Goal: Task Accomplishment & Management: Manage account settings

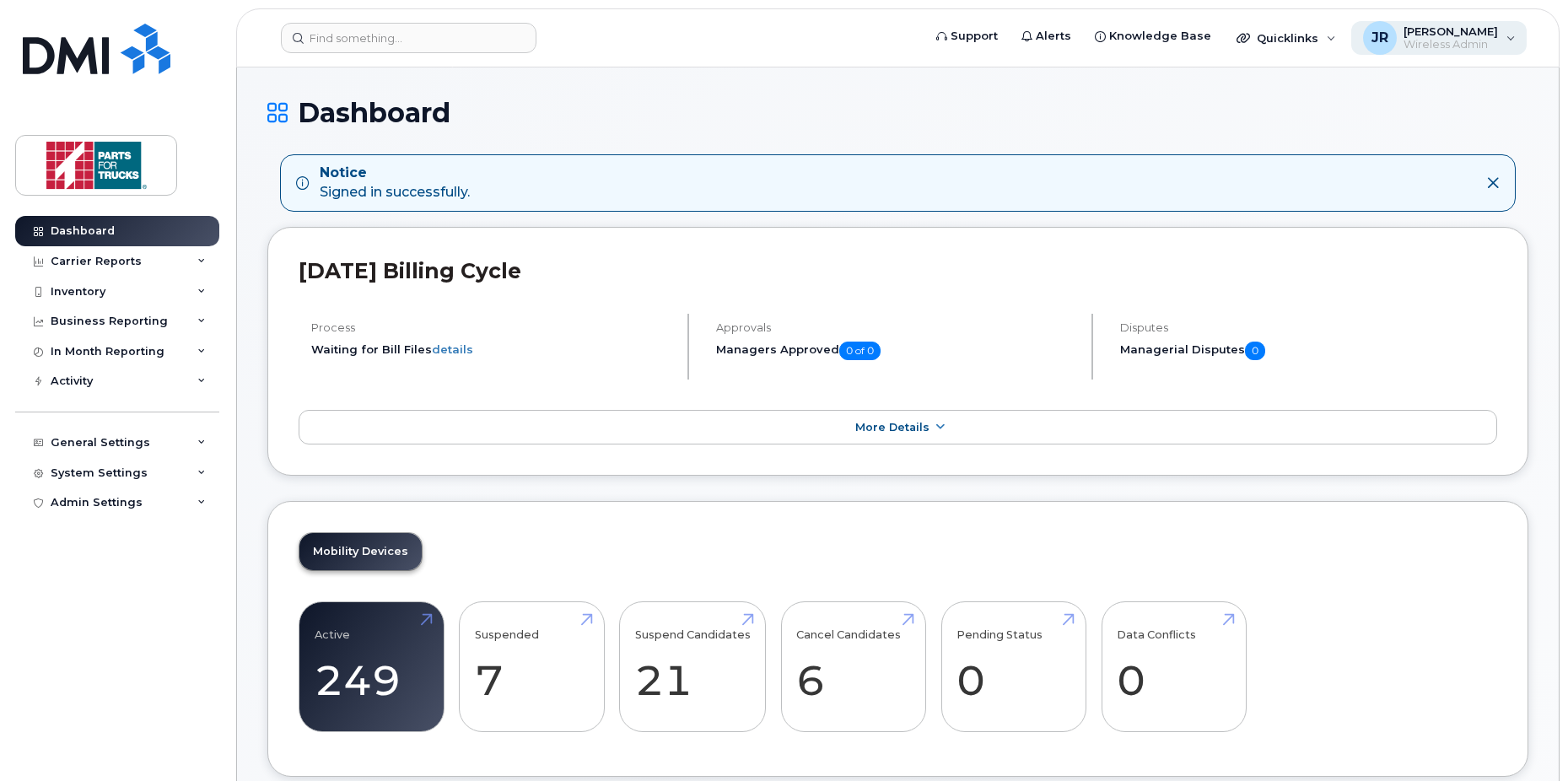
click at [1500, 38] on div "JR [PERSON_NAME] Wireless Admin" at bounding box center [1439, 39] width 177 height 34
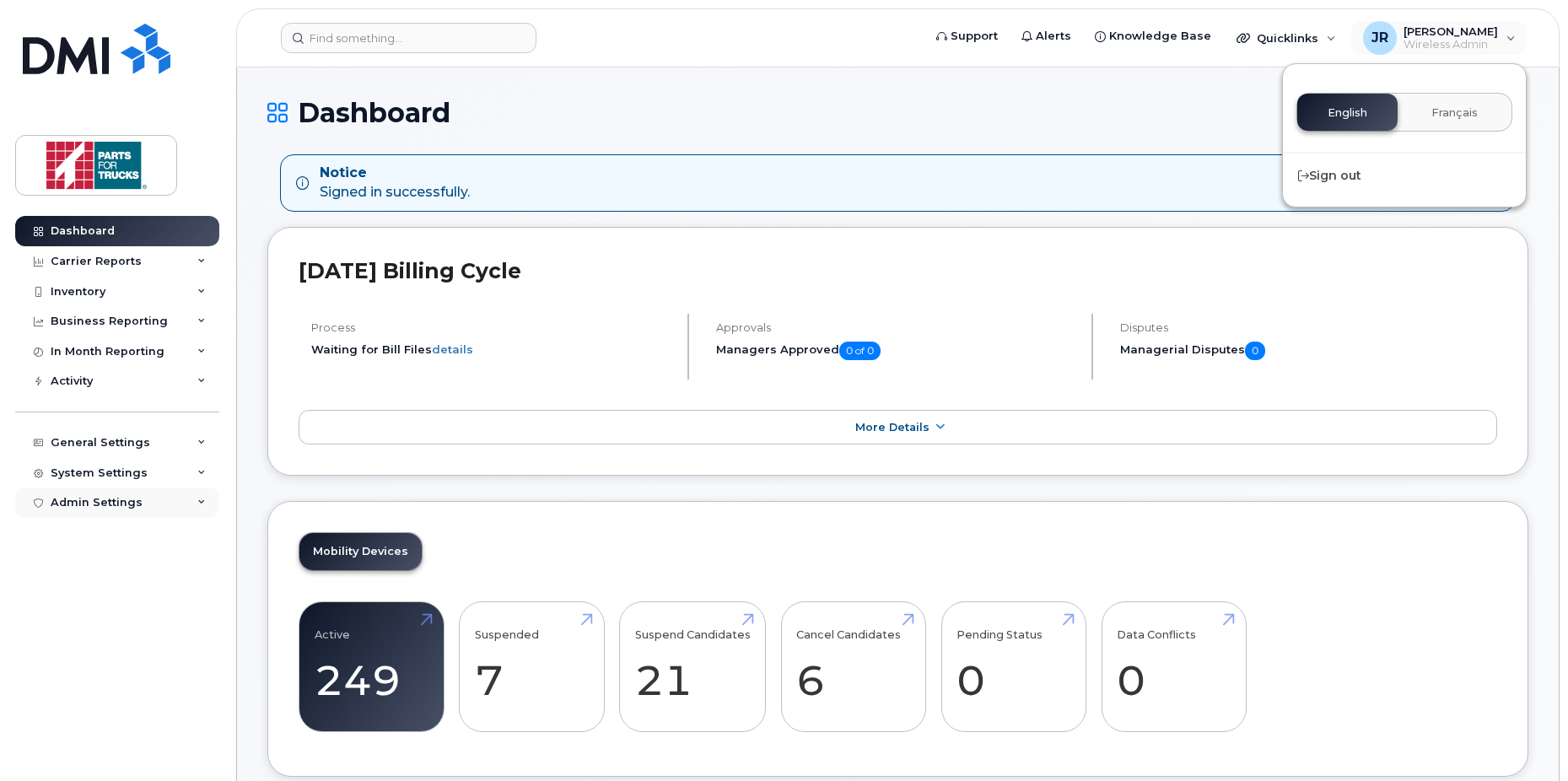
click at [106, 511] on div "Admin Settings" at bounding box center [118, 502] width 205 height 30
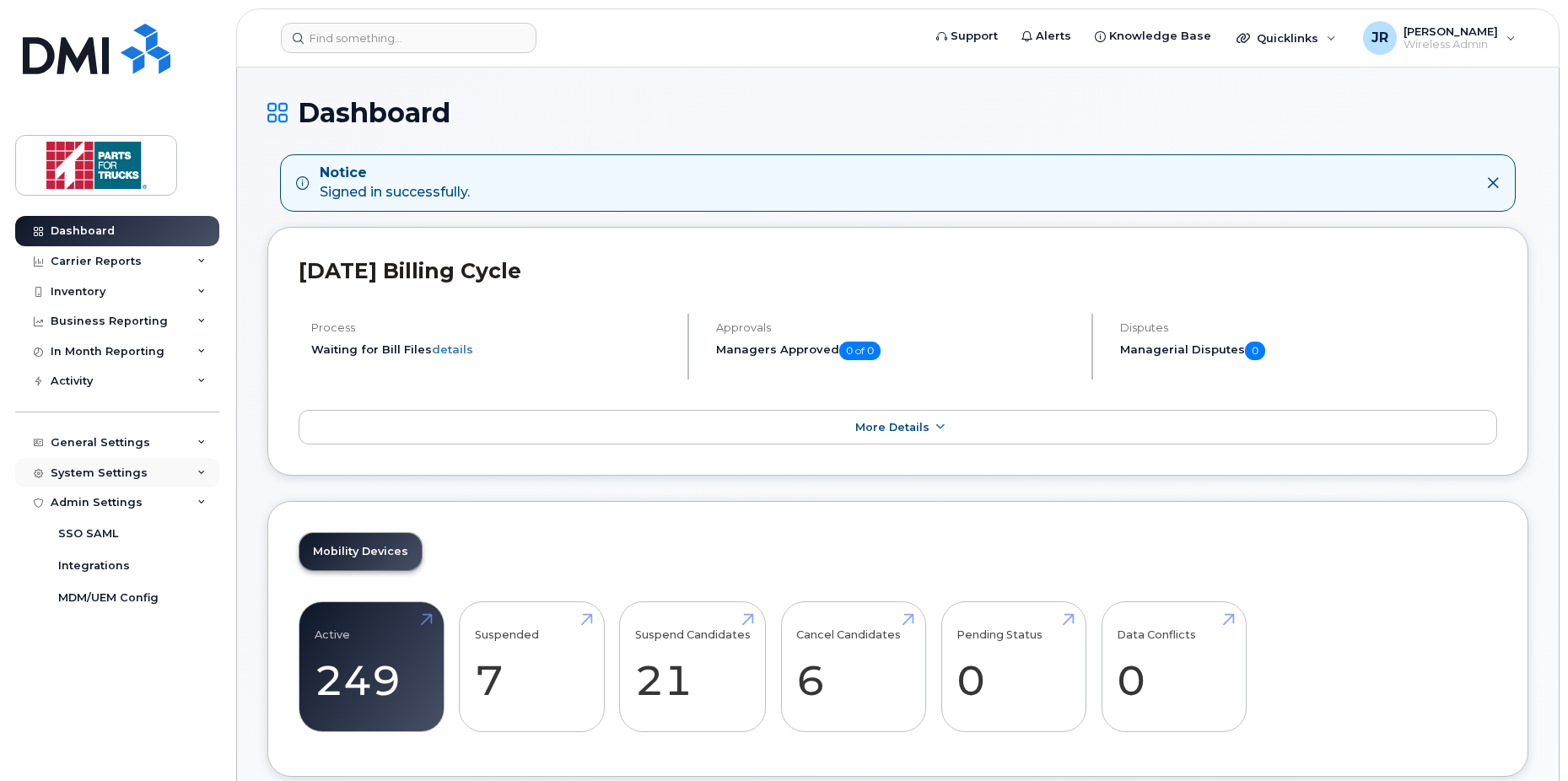
click at [117, 479] on div "System Settings" at bounding box center [99, 473] width 97 height 13
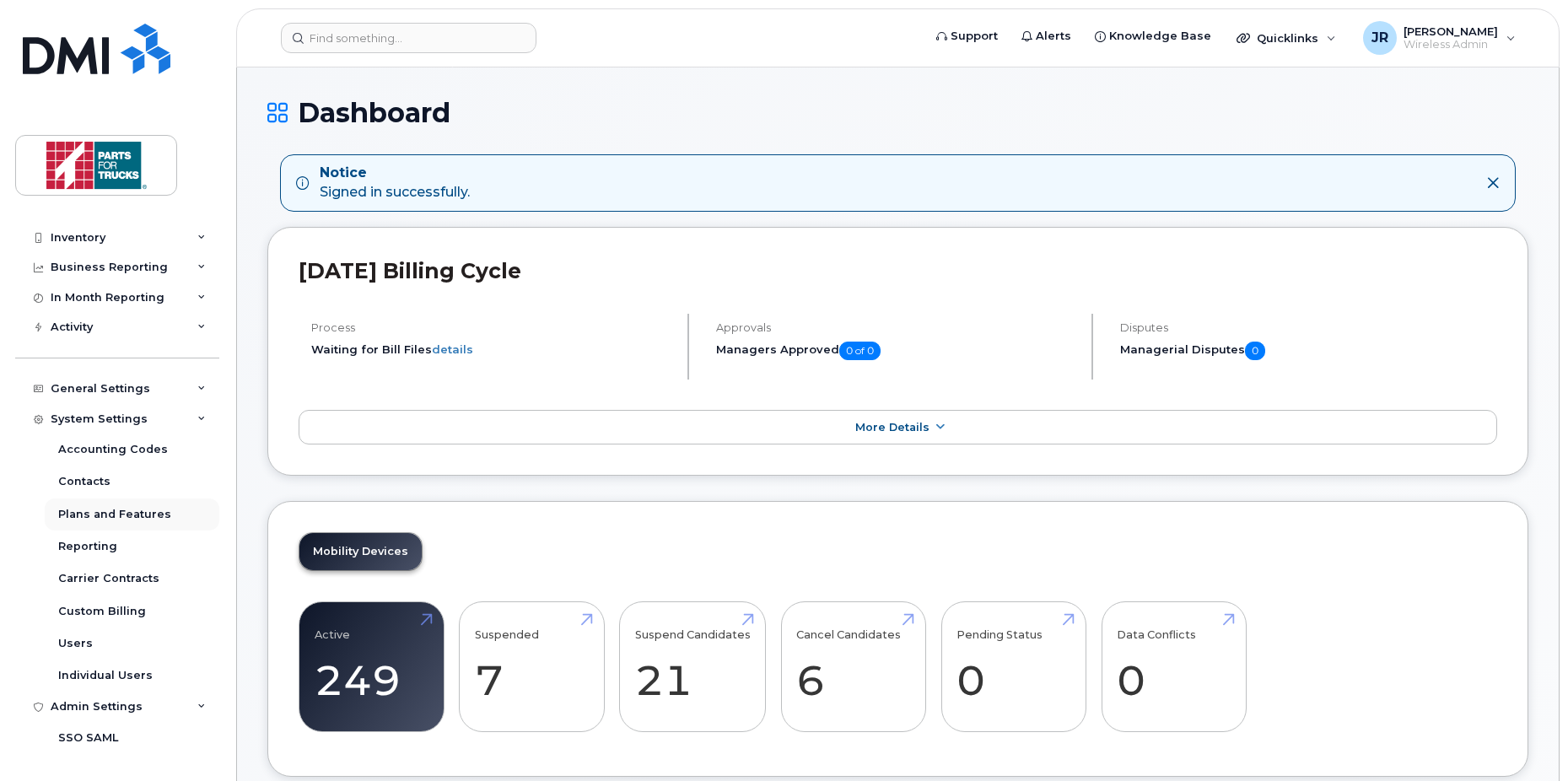
scroll to position [117, 0]
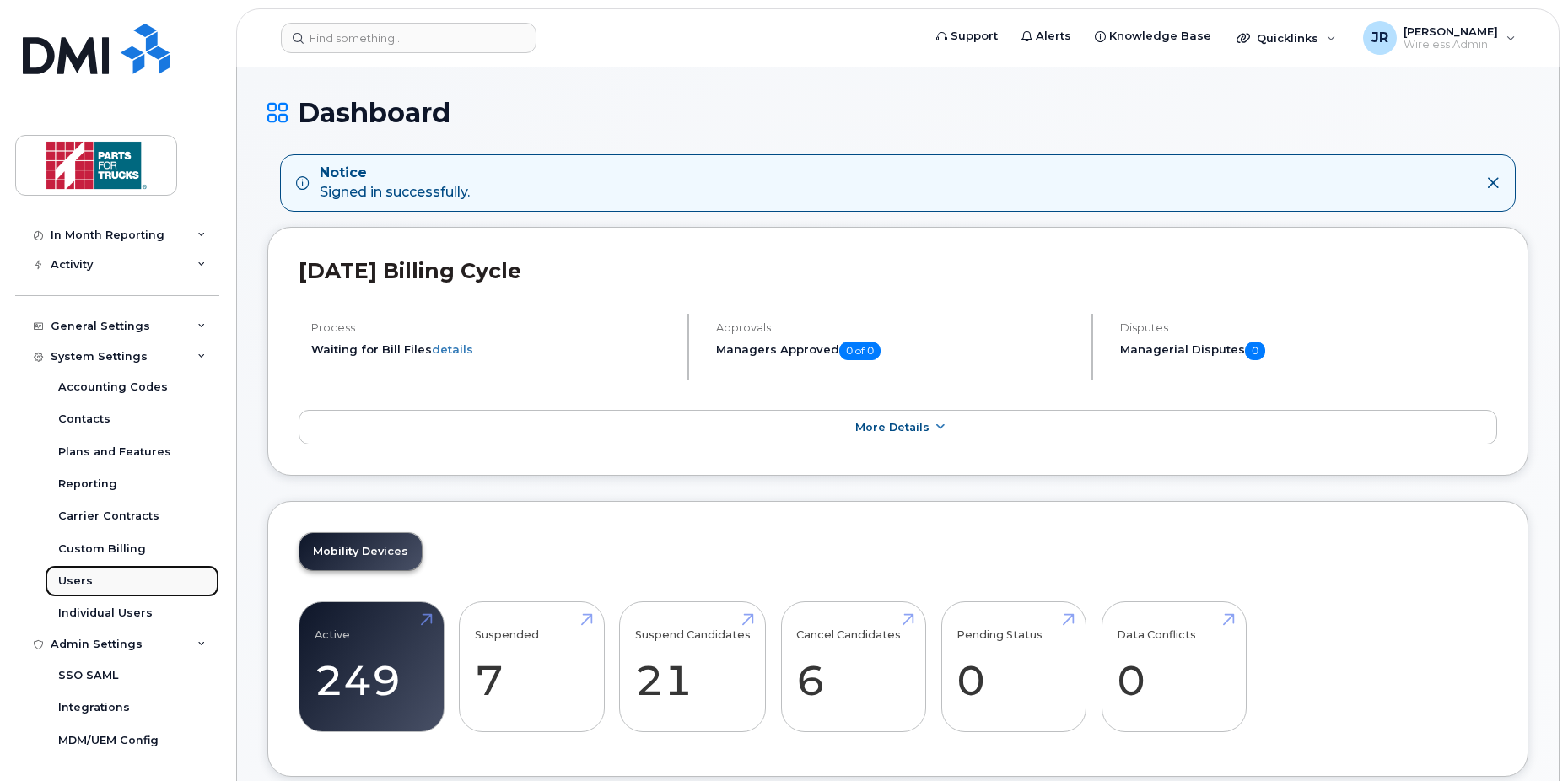
click at [91, 574] on link "Users" at bounding box center [132, 581] width 175 height 32
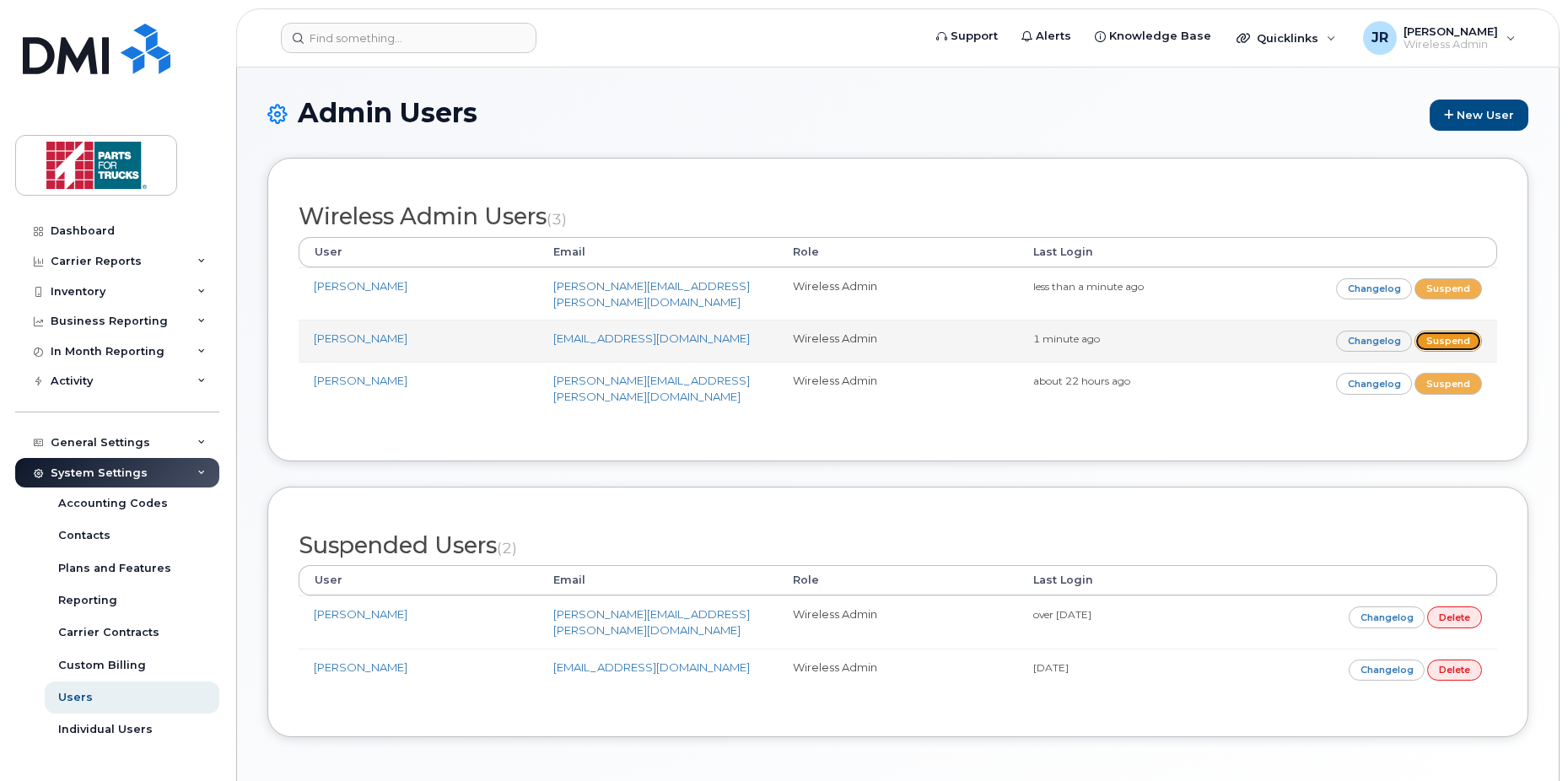
click at [1450, 331] on link "Suspend" at bounding box center [1448, 342] width 67 height 22
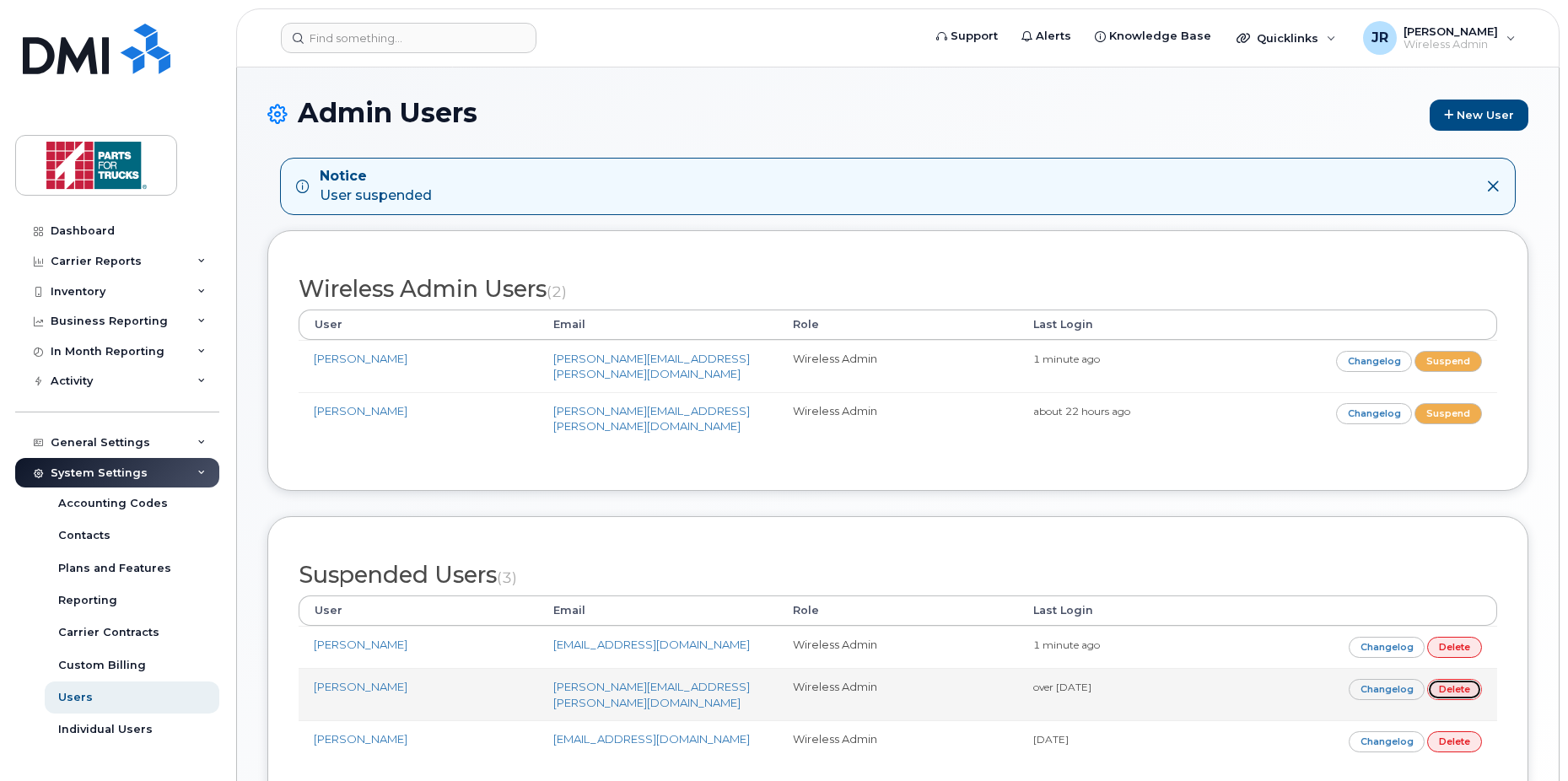
click at [1450, 679] on link "Delete" at bounding box center [1454, 690] width 55 height 22
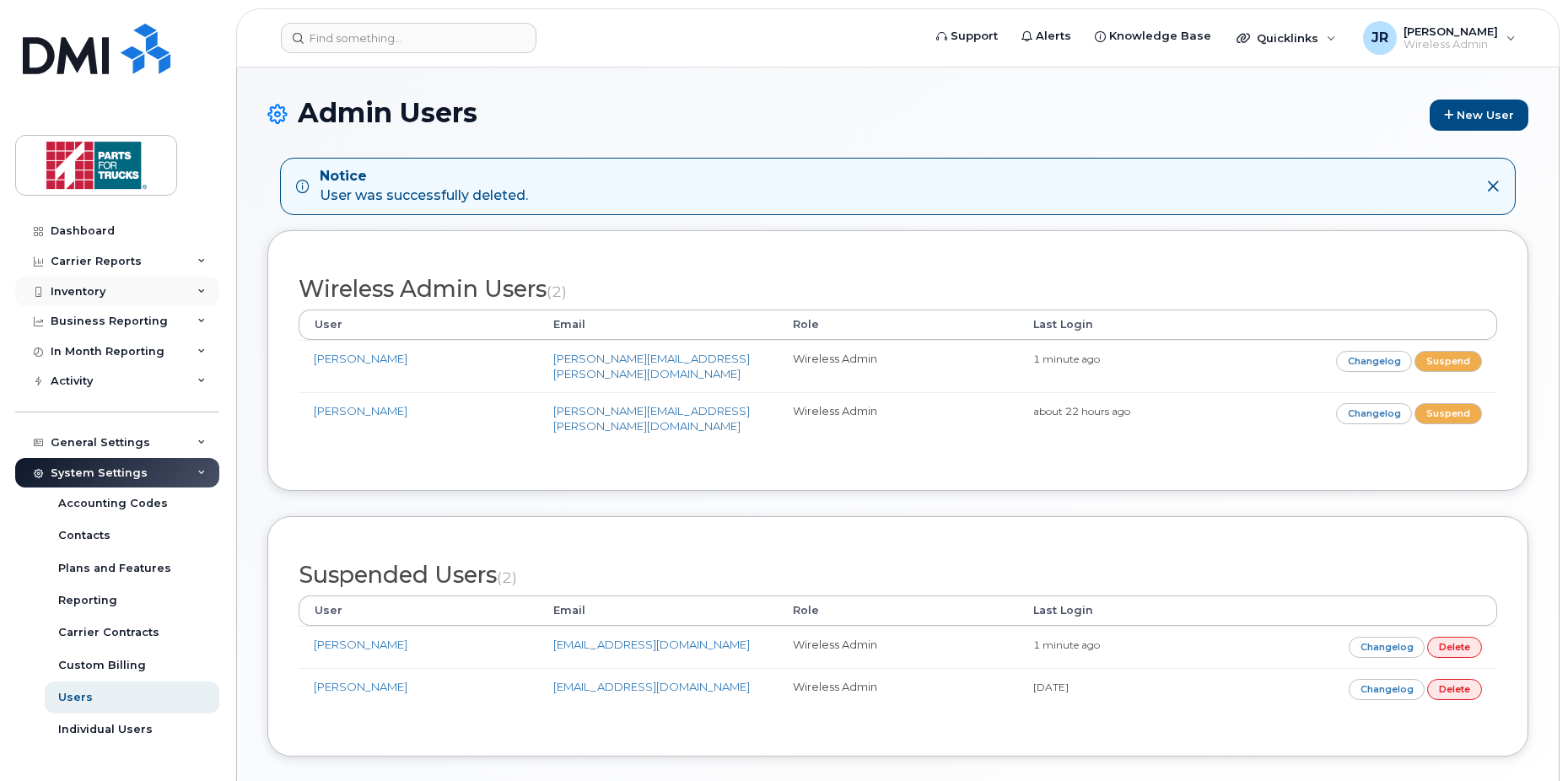
click at [94, 294] on div "Inventory" at bounding box center [77, 291] width 55 height 13
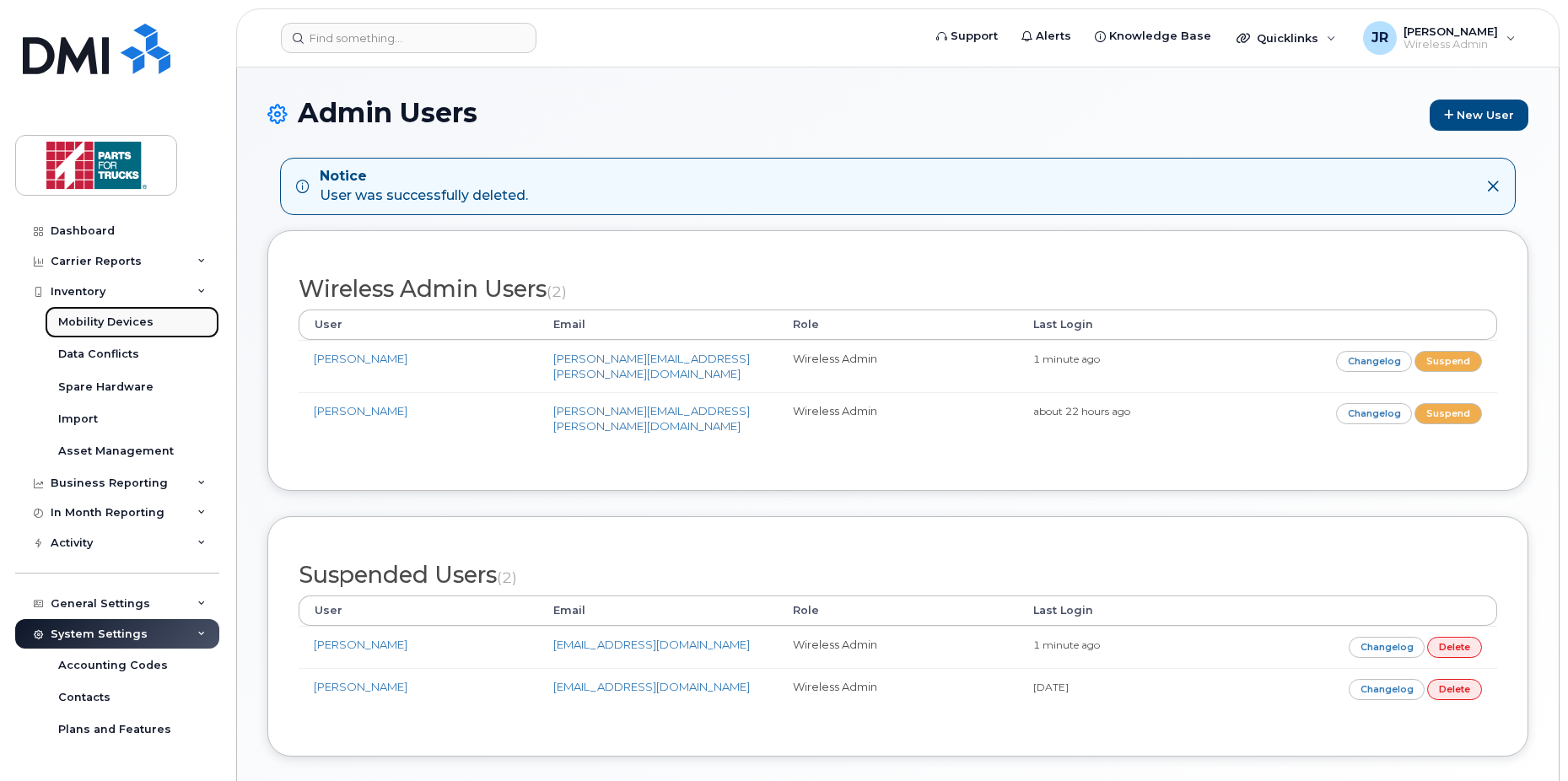
click at [94, 321] on div "Mobility Devices" at bounding box center [106, 322] width 95 height 15
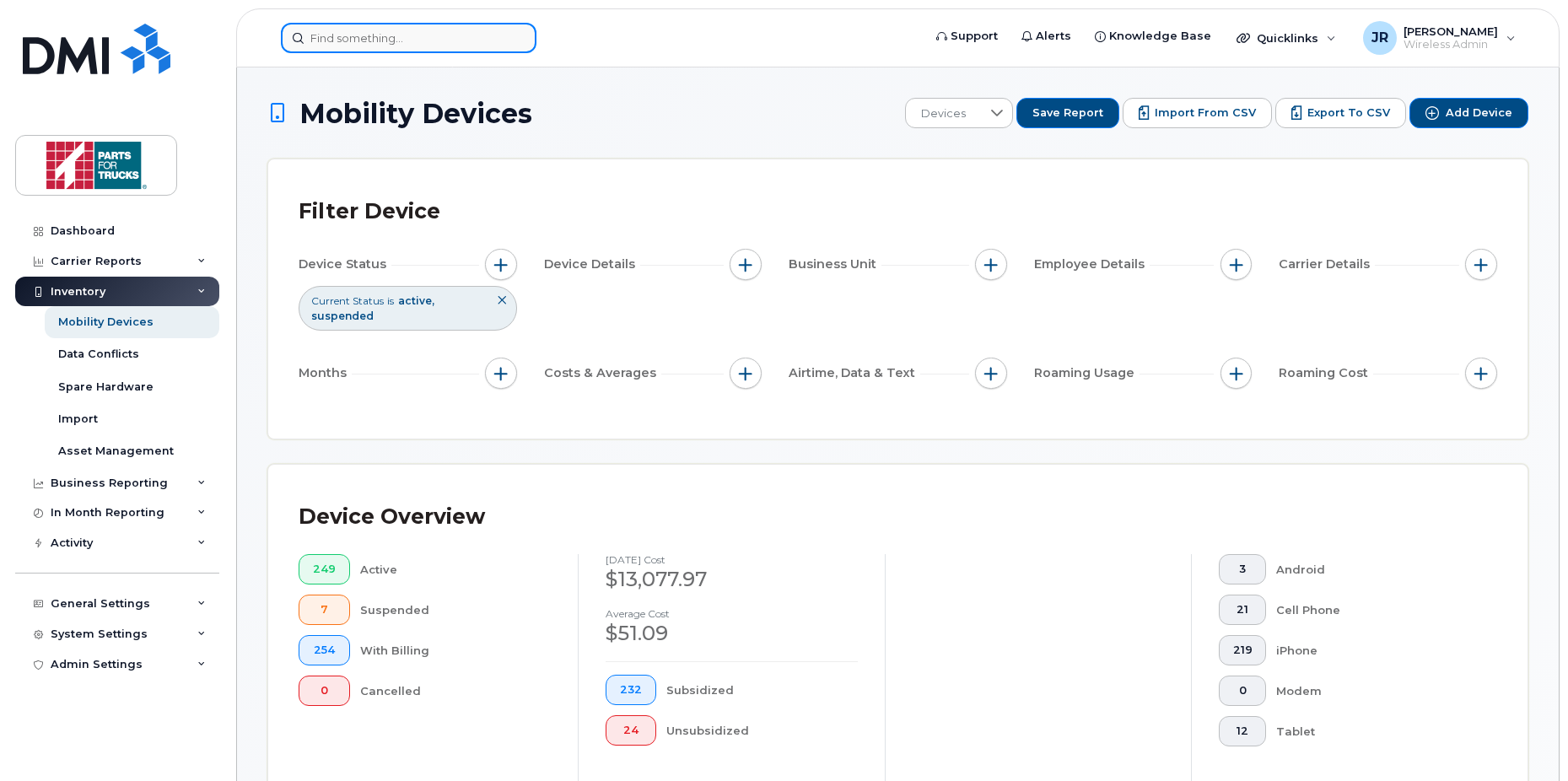
click at [402, 34] on input at bounding box center [408, 38] width 256 height 30
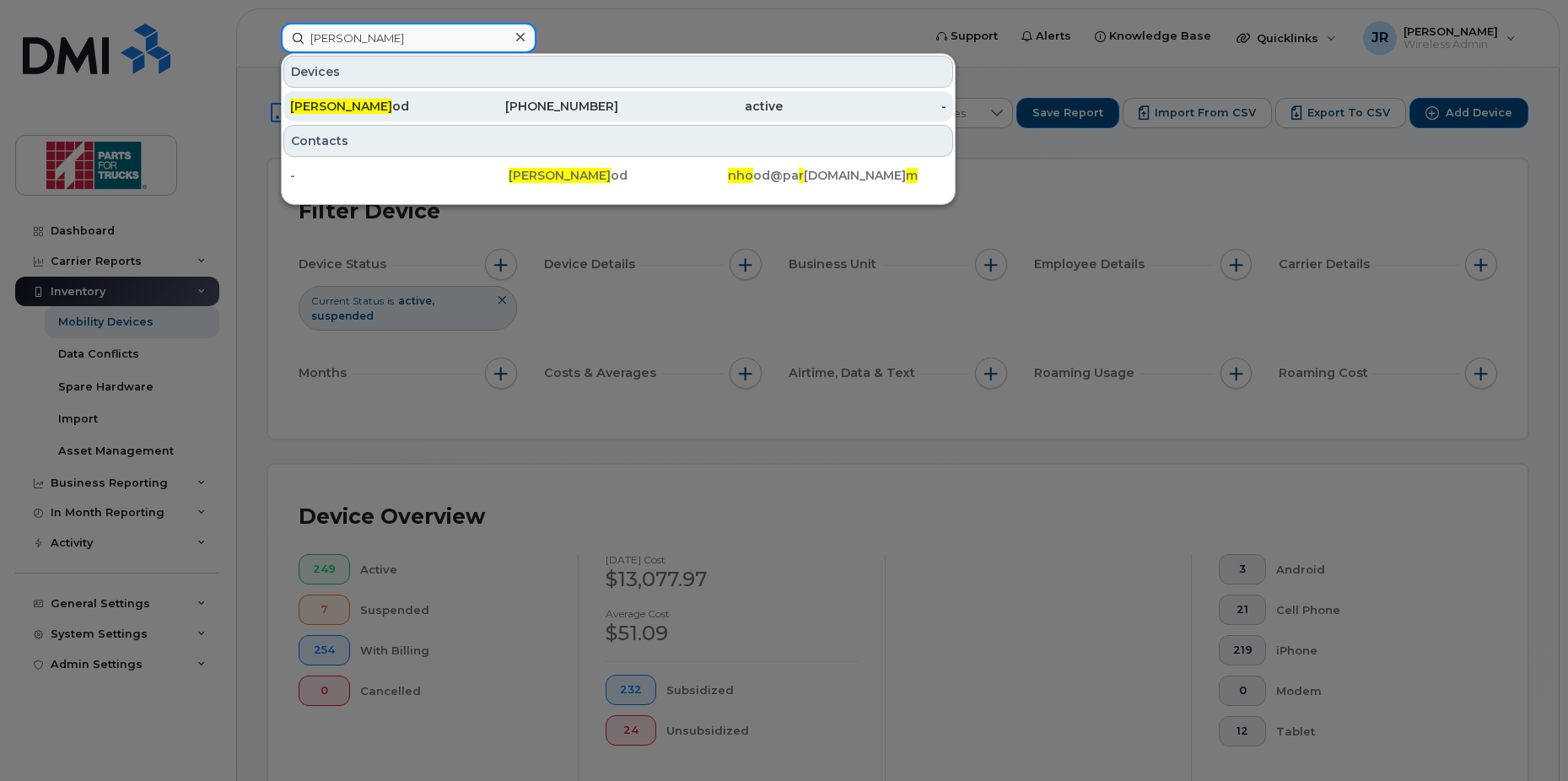
type input "norm ho"
click at [331, 106] on span "Norm Ho" at bounding box center [341, 106] width 102 height 15
